Goal: Task Accomplishment & Management: Complete application form

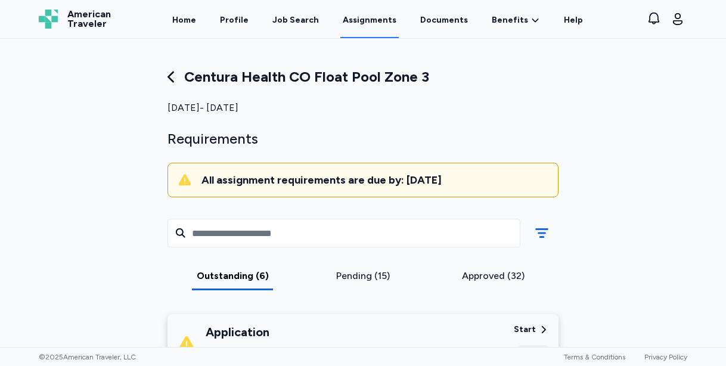
scroll to position [510, 0]
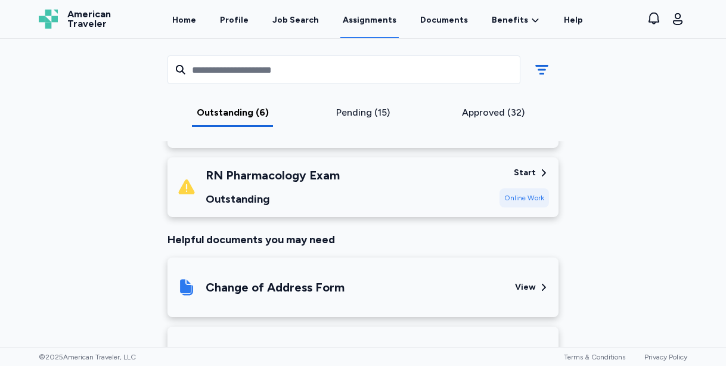
click at [447, 190] on div "RN Pharmacology Exam Outstanding" at bounding box center [333, 187] width 313 height 41
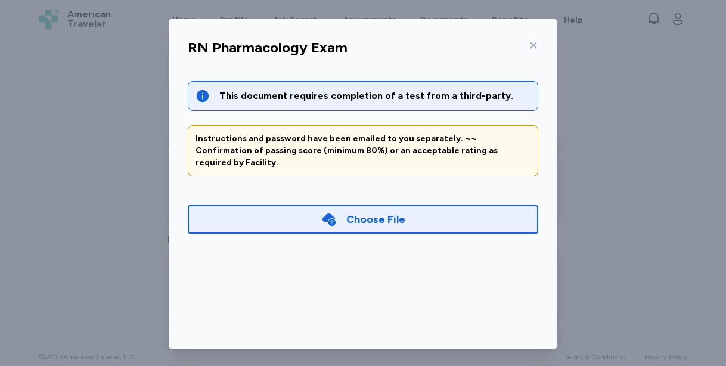
click at [410, 209] on div "Choose File" at bounding box center [363, 219] width 351 height 29
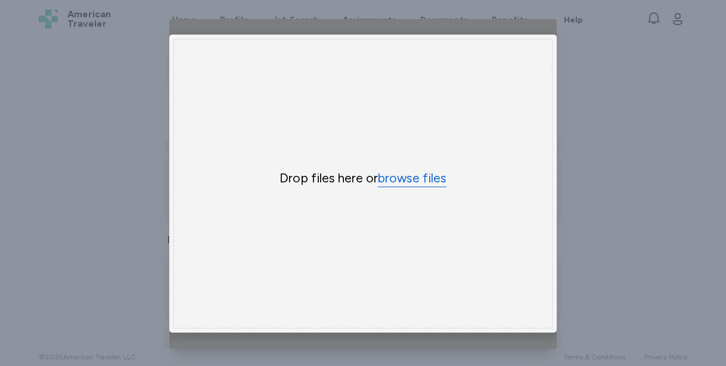
click at [410, 181] on button "browse files" at bounding box center [412, 178] width 69 height 17
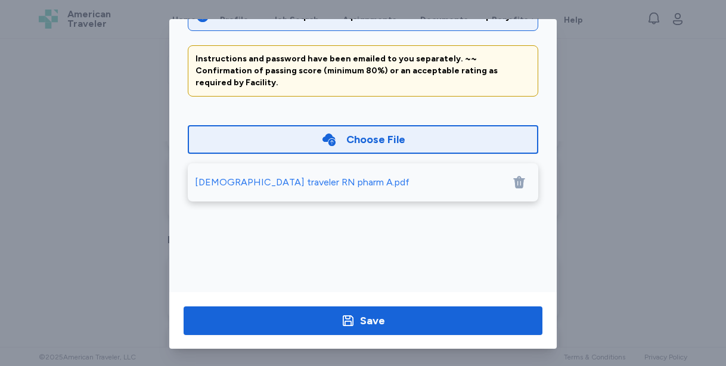
scroll to position [88, 0]
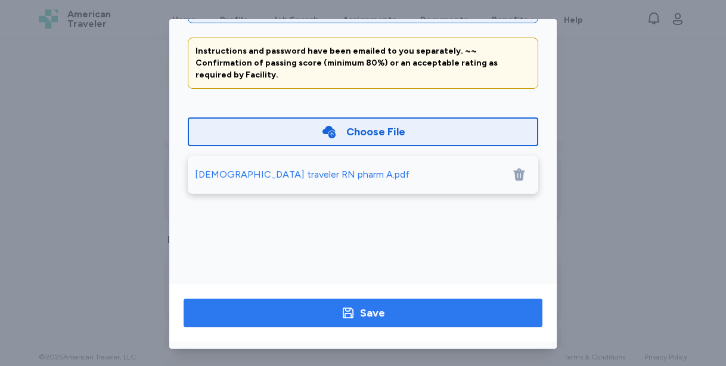
click at [436, 312] on span "Save" at bounding box center [363, 313] width 340 height 17
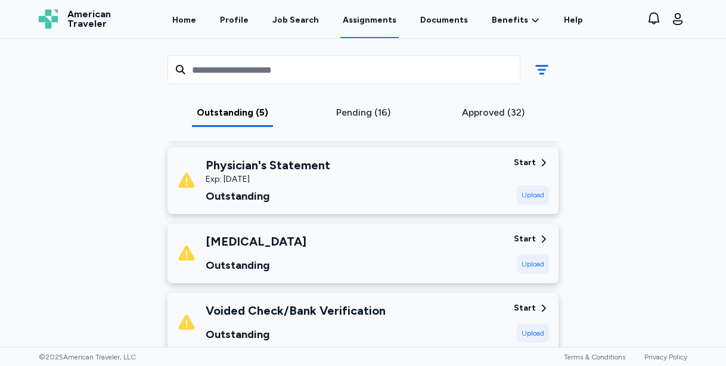
scroll to position [224, 0]
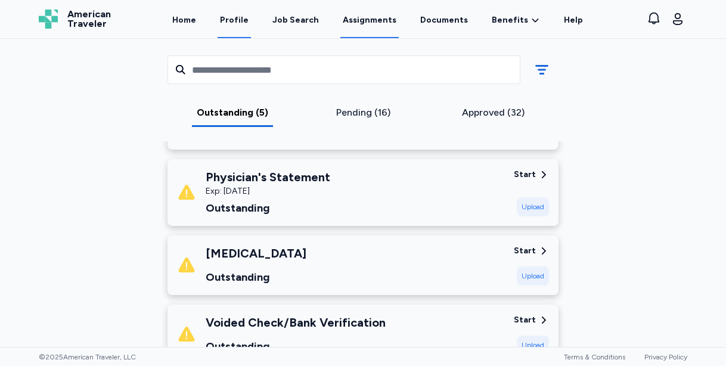
click at [244, 15] on link "Profile" at bounding box center [234, 19] width 33 height 37
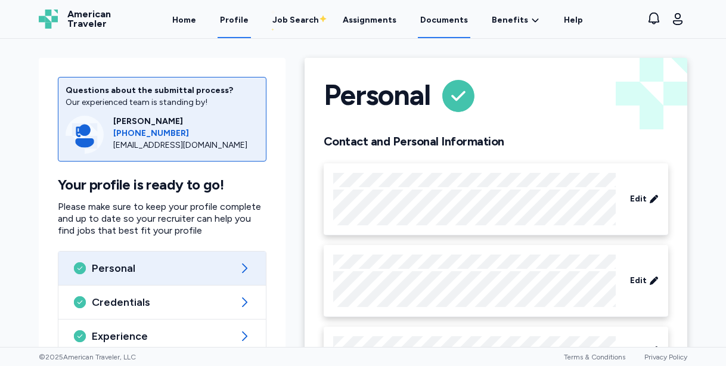
click at [443, 23] on link "Documents" at bounding box center [444, 19] width 52 height 37
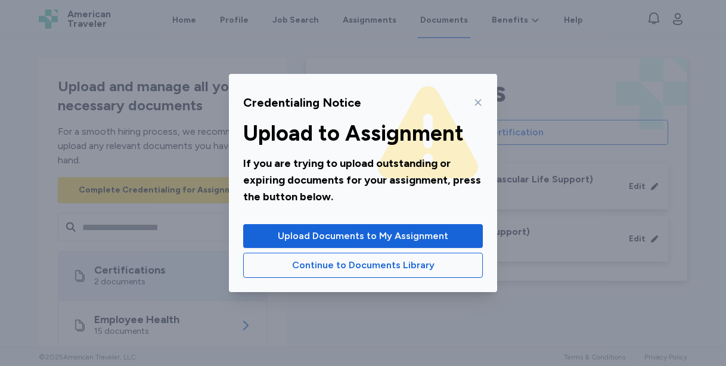
click at [479, 102] on icon at bounding box center [478, 103] width 10 height 10
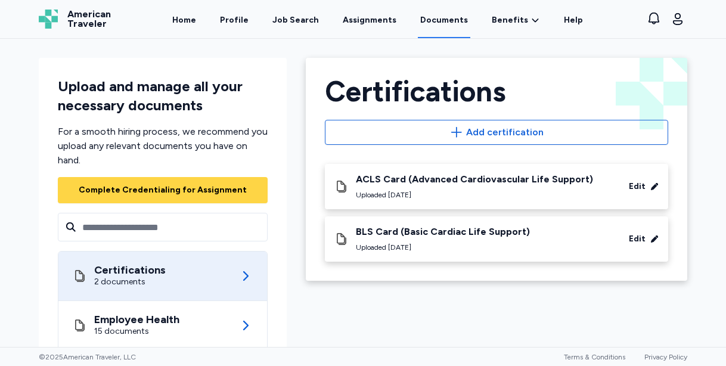
scroll to position [1, 0]
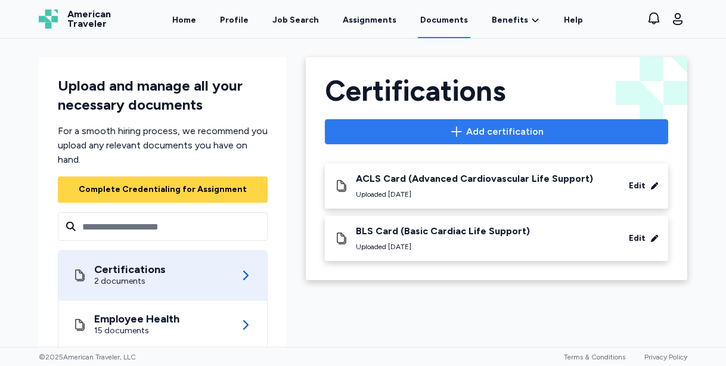
click at [454, 133] on icon "button" at bounding box center [456, 132] width 14 height 14
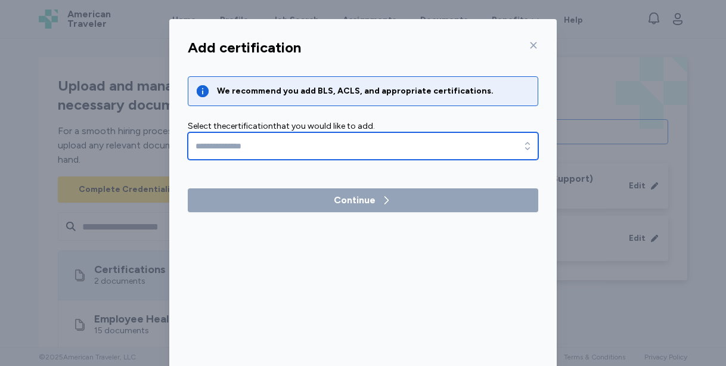
click at [393, 148] on input "text" at bounding box center [363, 145] width 351 height 27
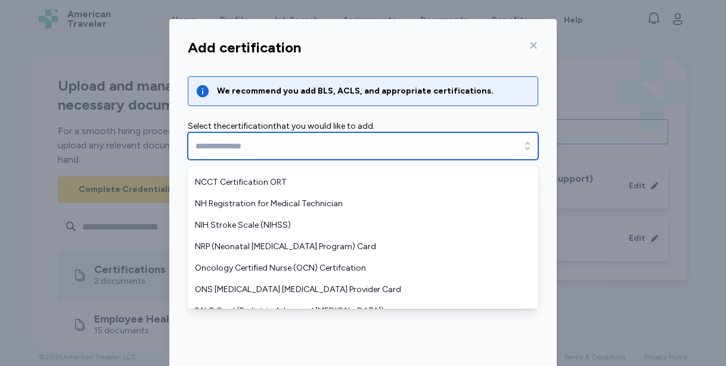
scroll to position [847, 0]
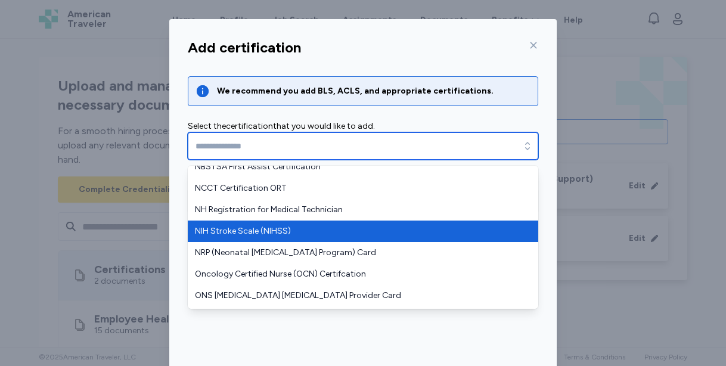
type input "**********"
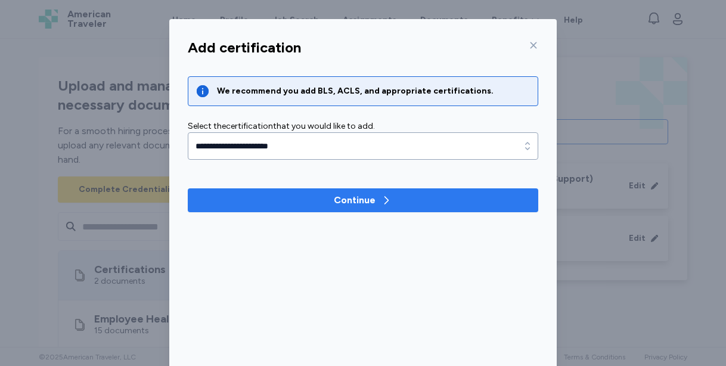
click at [342, 207] on div "Continue" at bounding box center [355, 200] width 42 height 14
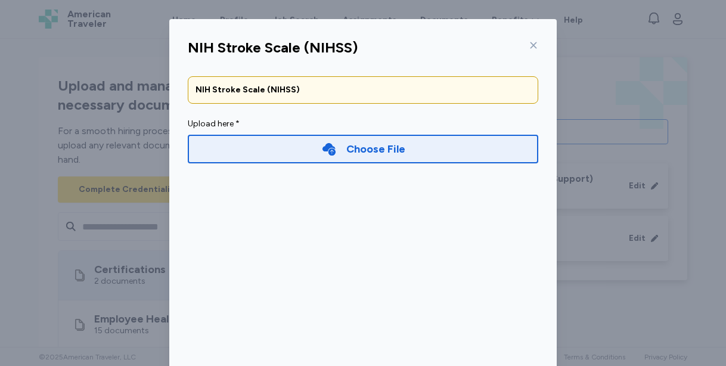
click at [343, 150] on div "Choose File" at bounding box center [363, 149] width 84 height 17
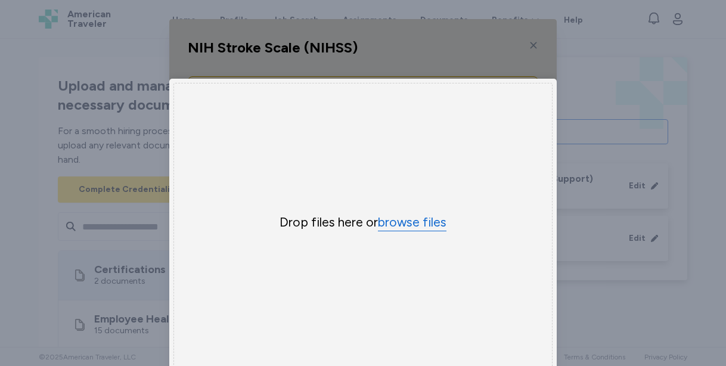
click at [399, 219] on button "browse files" at bounding box center [412, 222] width 69 height 17
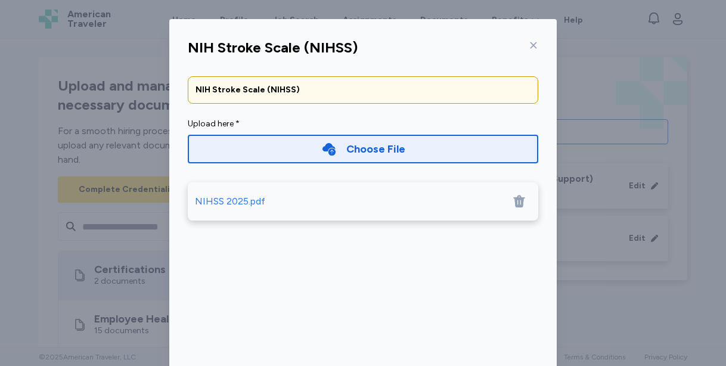
scroll to position [89, 0]
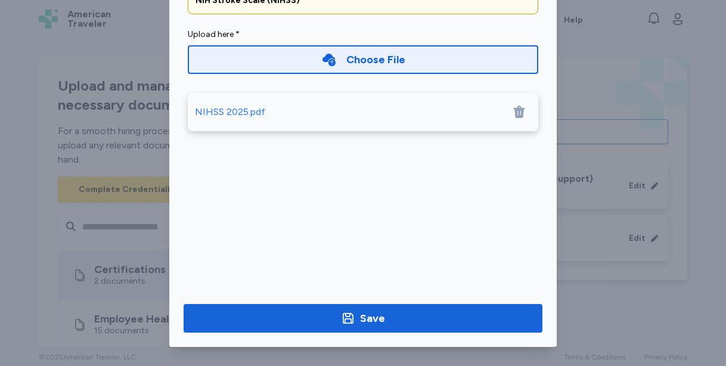
click at [445, 333] on div "Save" at bounding box center [362, 318] width 387 height 57
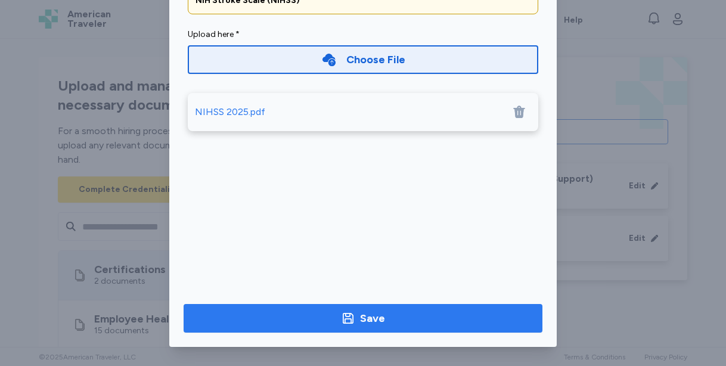
click at [445, 320] on span "Save" at bounding box center [363, 318] width 340 height 17
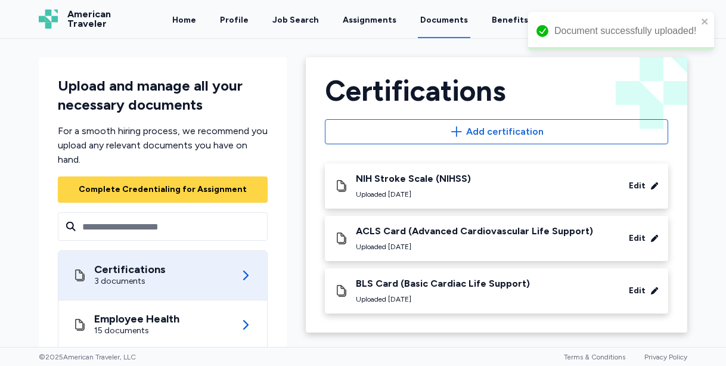
scroll to position [0, 0]
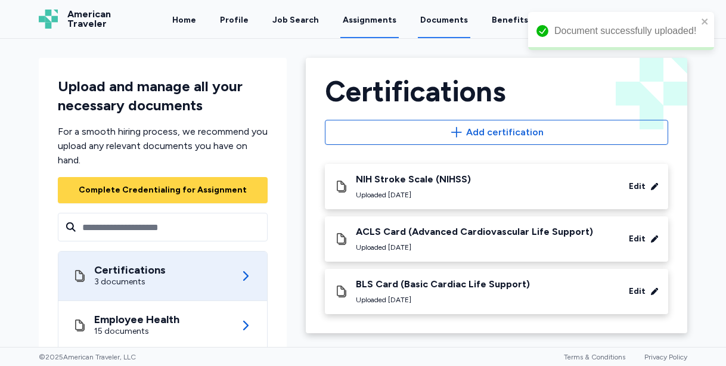
click at [372, 17] on link "Assignments" at bounding box center [369, 19] width 58 height 37
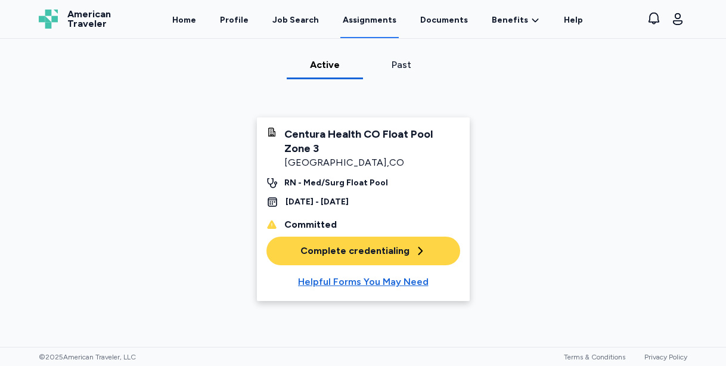
click at [351, 250] on div "Complete credentialing" at bounding box center [363, 251] width 126 height 14
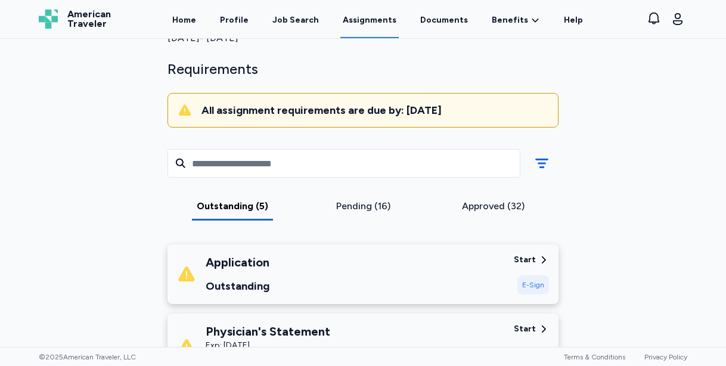
scroll to position [80, 0]
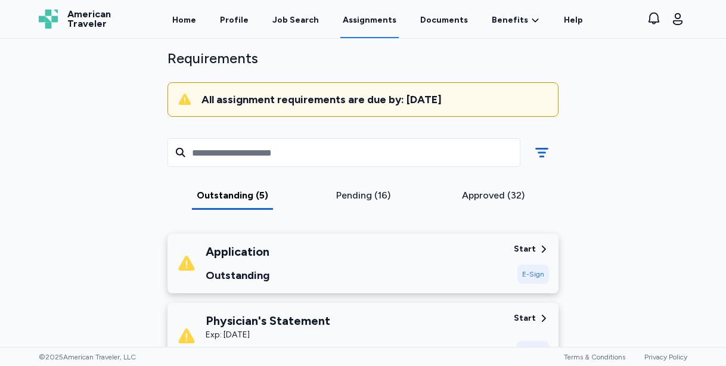
click at [501, 195] on div "Approved (32)" at bounding box center [493, 195] width 121 height 14
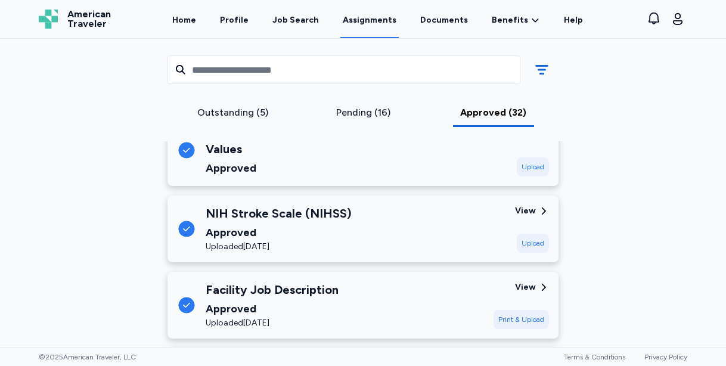
scroll to position [416, 0]
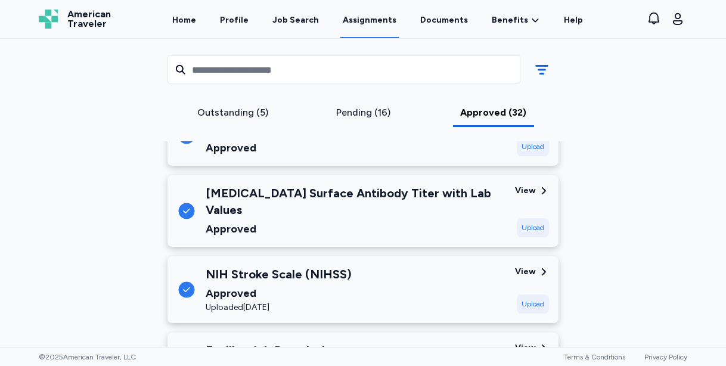
click at [450, 271] on div "NIH Stroke Scale (NIHSS) Approved Uploaded [DATE]" at bounding box center [341, 290] width 328 height 48
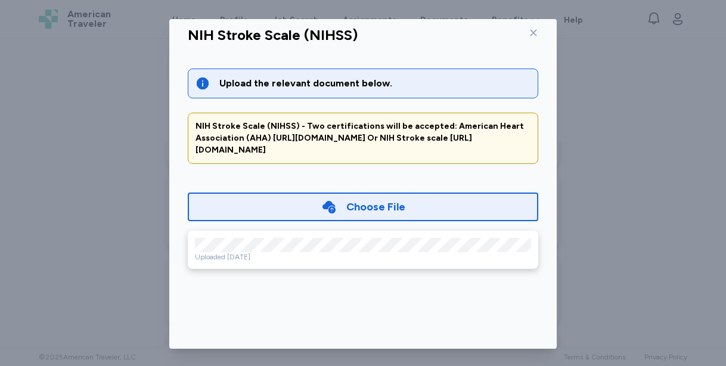
scroll to position [0, 0]
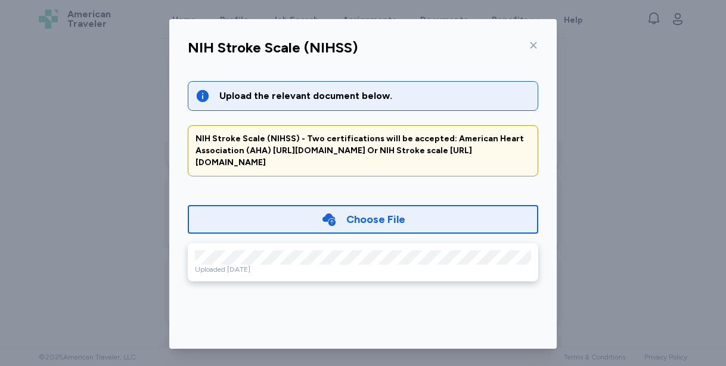
click at [531, 49] on icon at bounding box center [534, 46] width 10 height 10
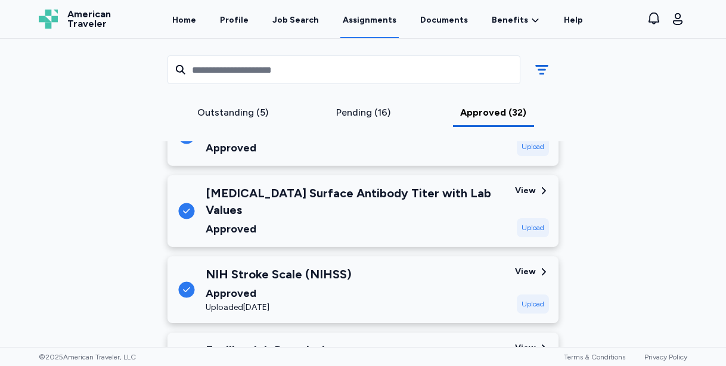
click at [260, 110] on div "Outstanding (5)" at bounding box center [232, 113] width 121 height 14
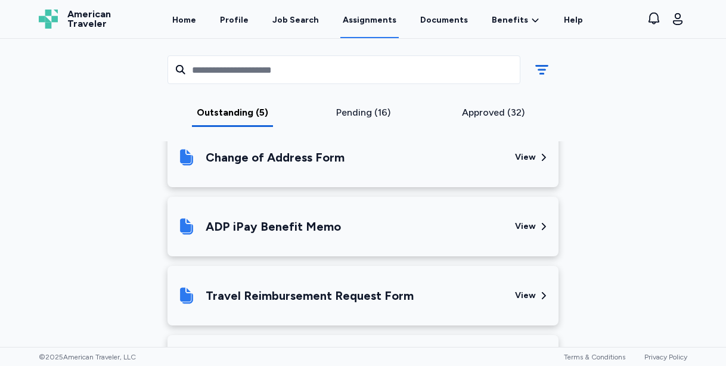
scroll to position [631, 0]
